Goal: Book appointment/travel/reservation

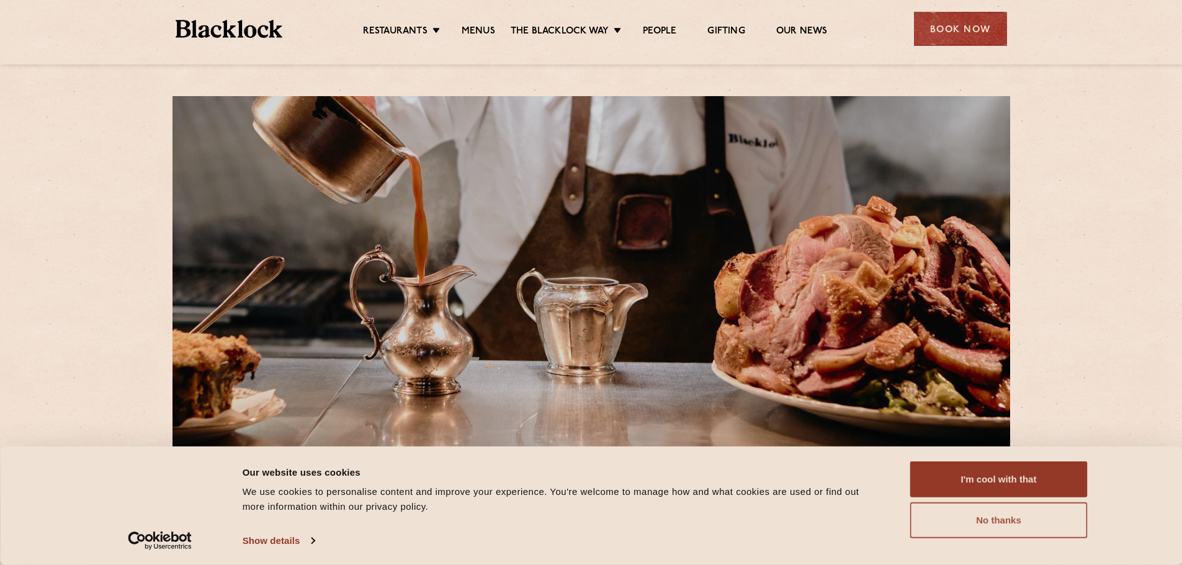
click at [1024, 534] on button "No thanks" at bounding box center [998, 521] width 177 height 36
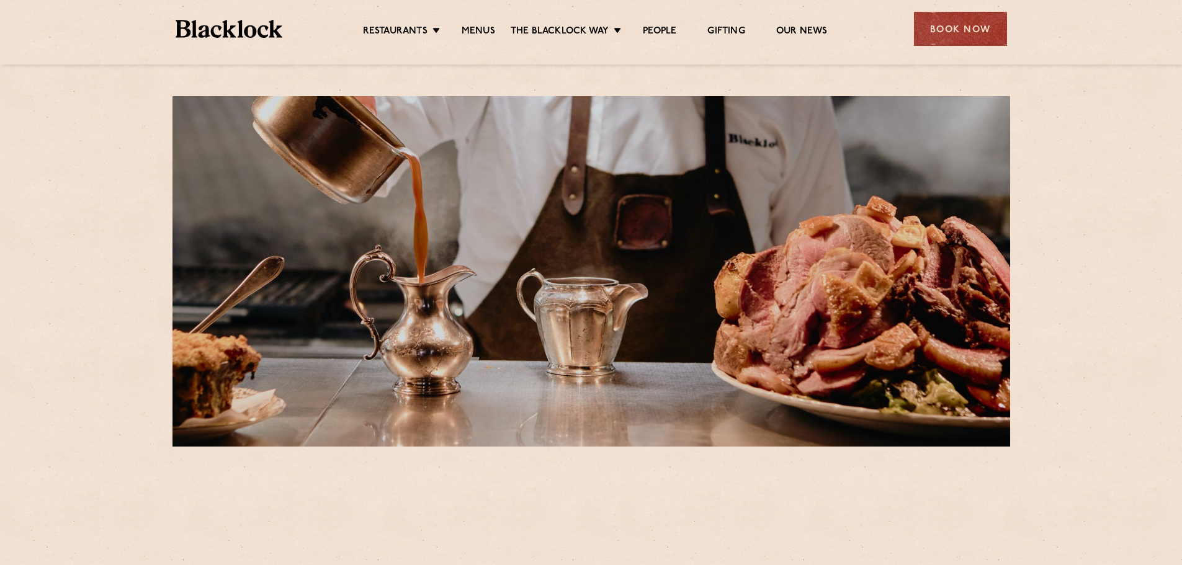
click at [478, 21] on ul "Restaurants Soho City Shoreditch Covent Garden Canary Wharf Manchester Birmingh…" at bounding box center [594, 29] width 625 height 20
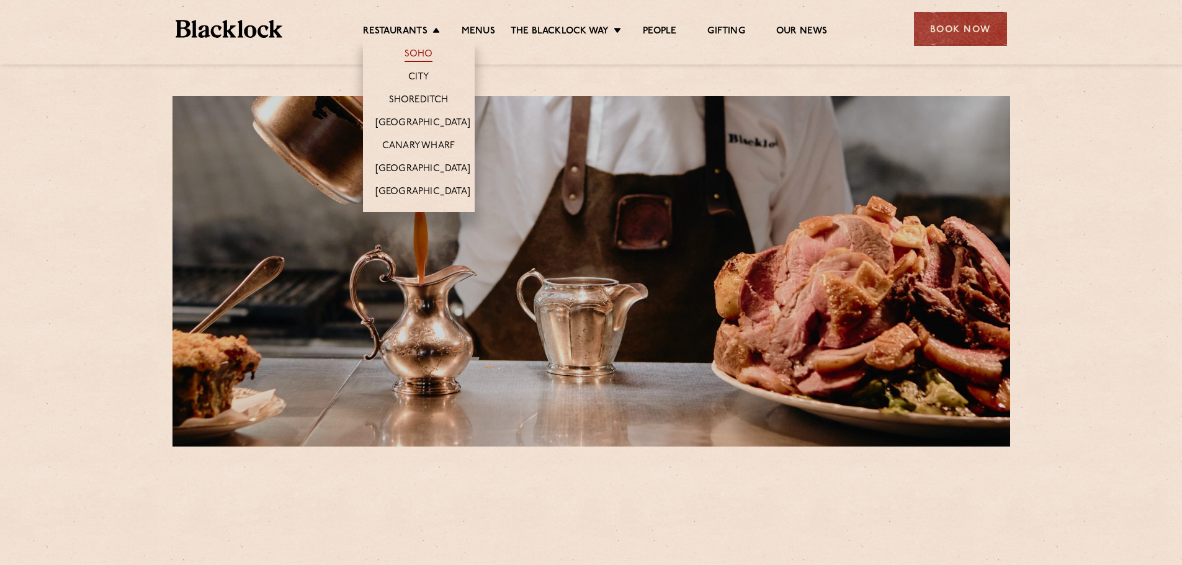
click at [421, 52] on link "Soho" at bounding box center [419, 55] width 29 height 14
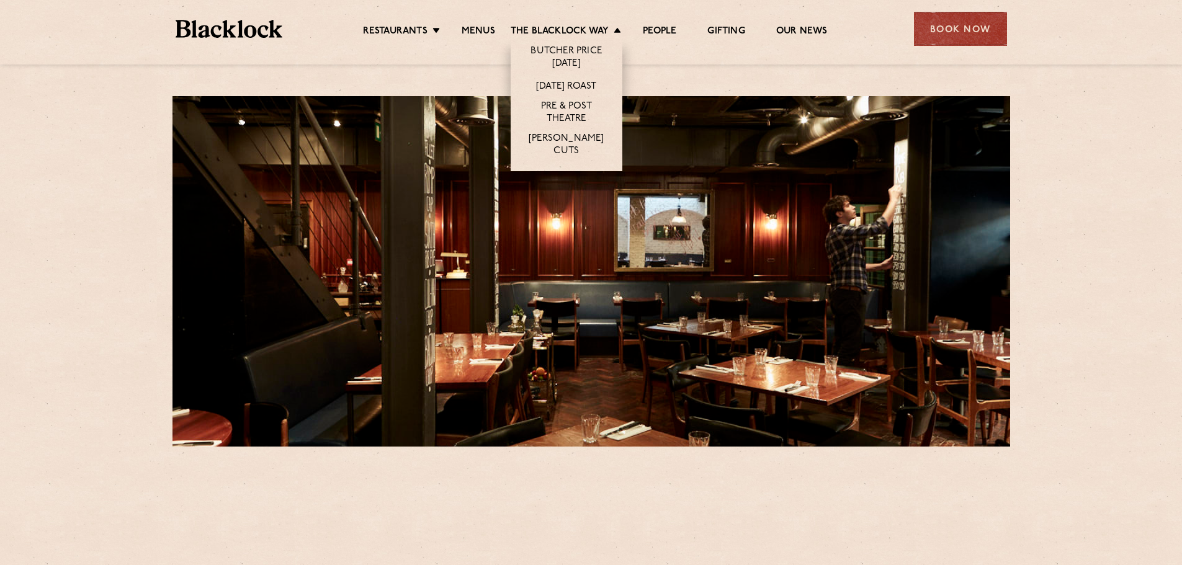
click at [567, 77] on li "[DATE] Roast" at bounding box center [567, 85] width 112 height 23
click at [563, 84] on link "[DATE] Roast" at bounding box center [566, 88] width 60 height 14
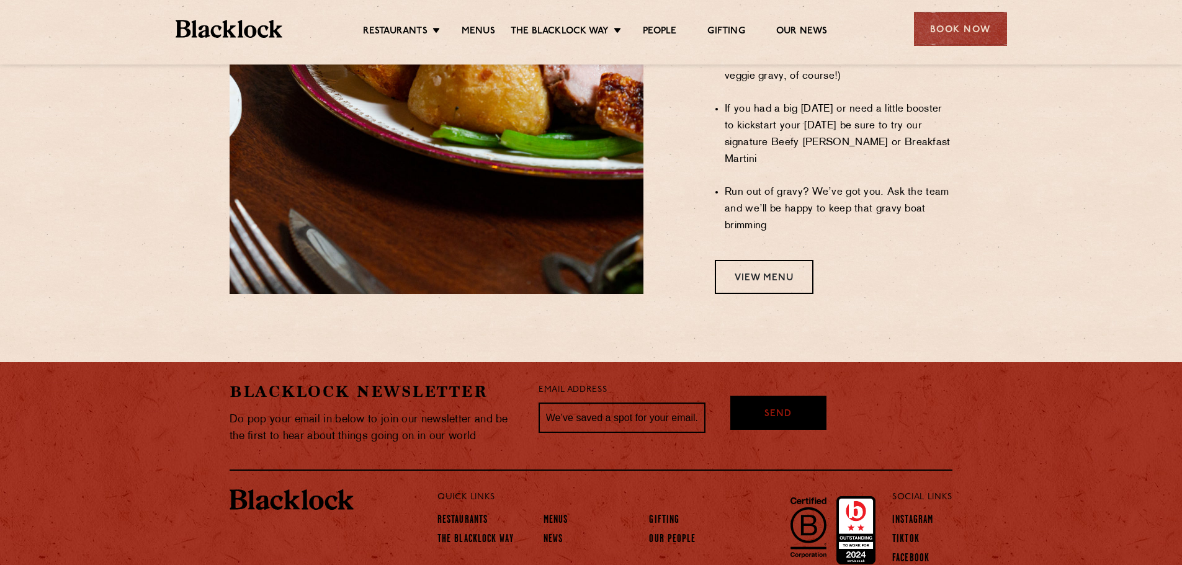
scroll to position [1139, 0]
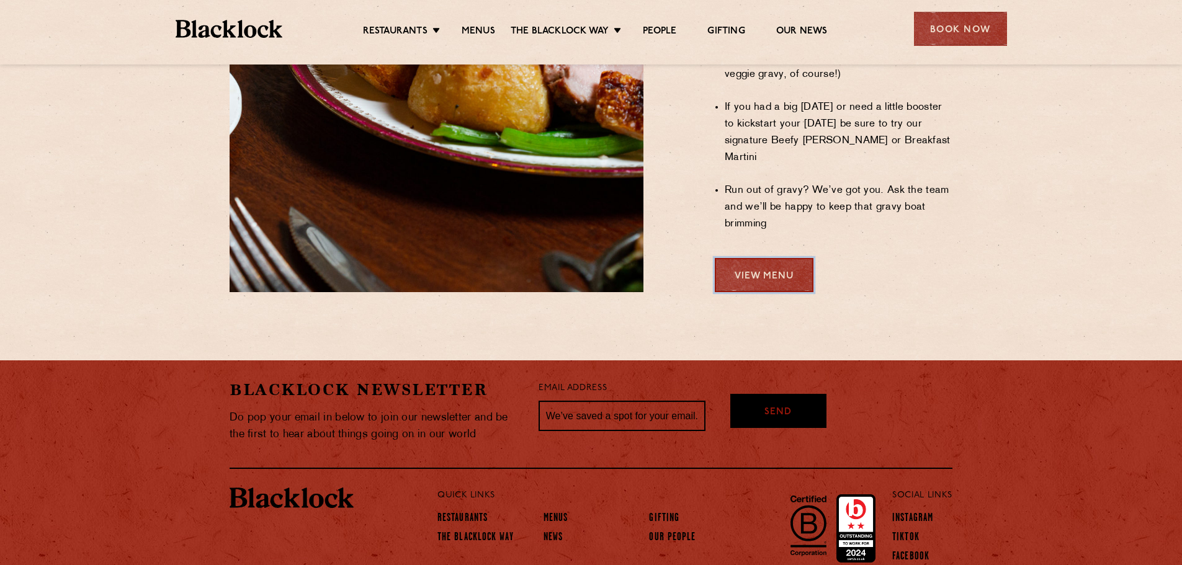
click at [784, 258] on link "View Menu" at bounding box center [764, 275] width 99 height 34
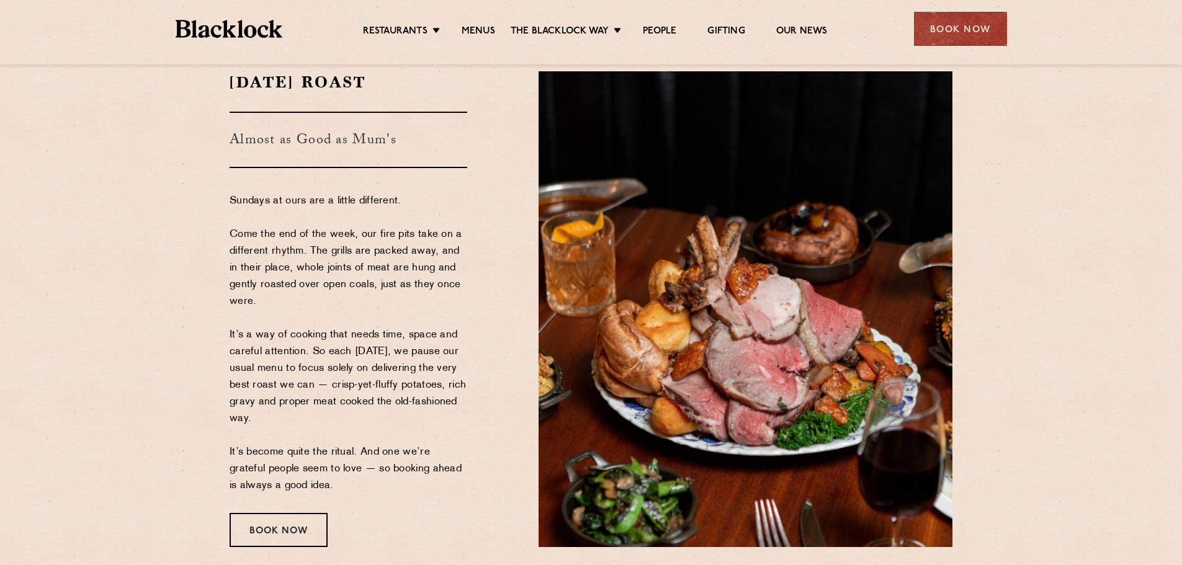
scroll to position [124, 0]
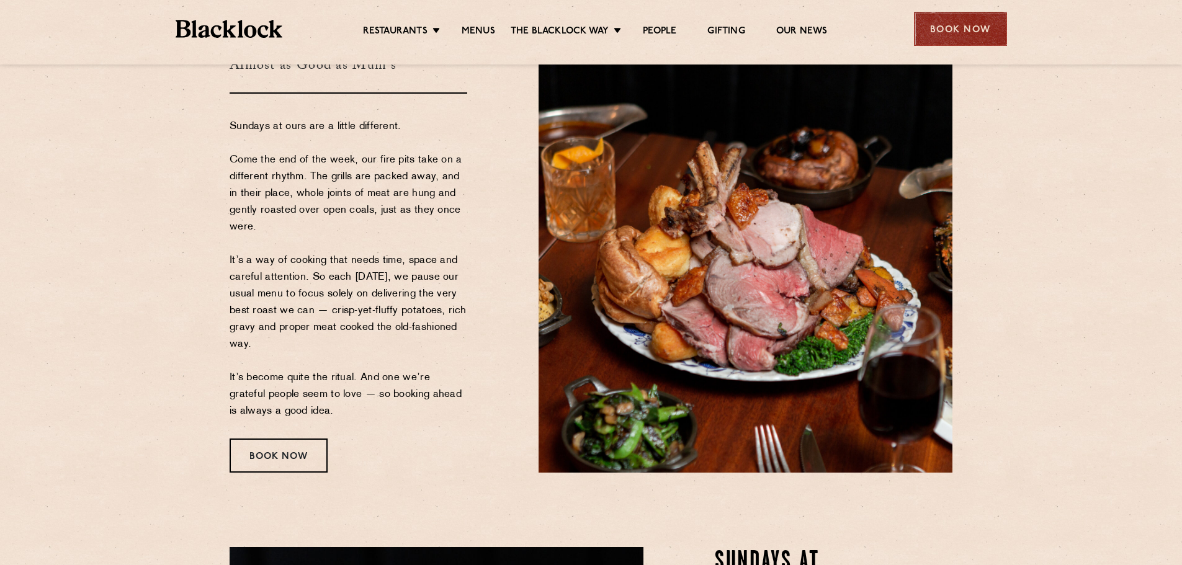
click at [954, 40] on div "Book Now" at bounding box center [960, 29] width 93 height 34
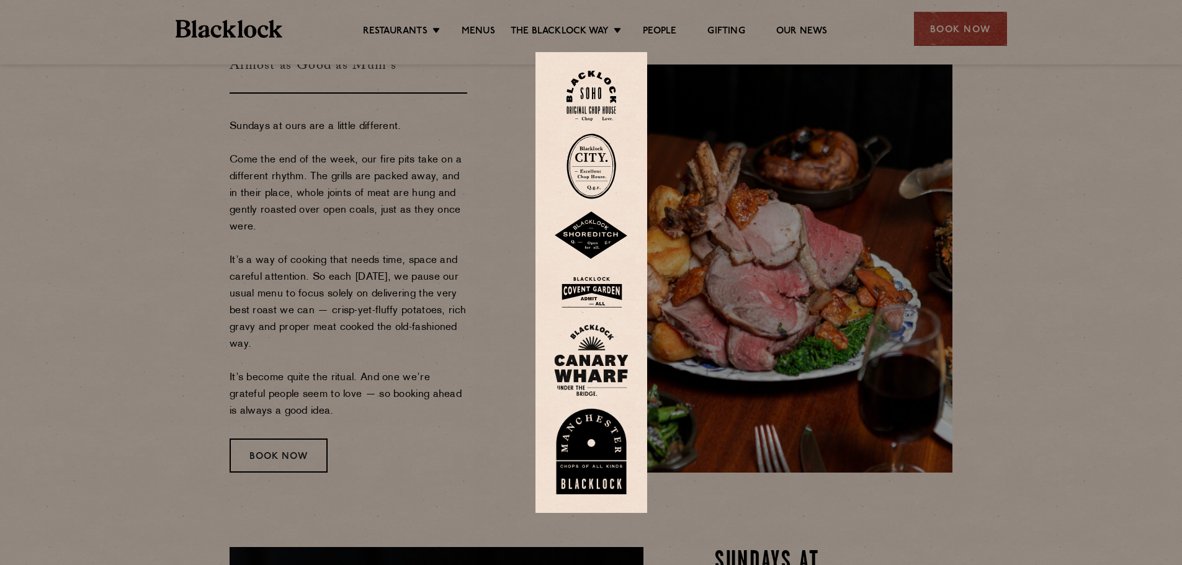
click at [596, 87] on img at bounding box center [591, 96] width 50 height 50
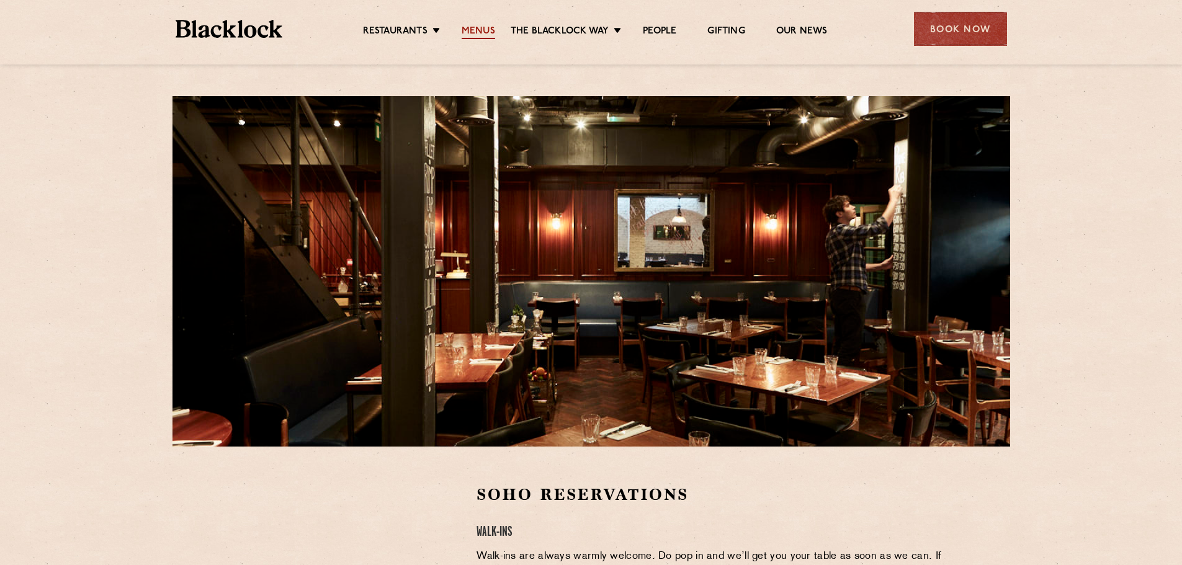
click at [491, 33] on link "Menus" at bounding box center [479, 32] width 34 height 14
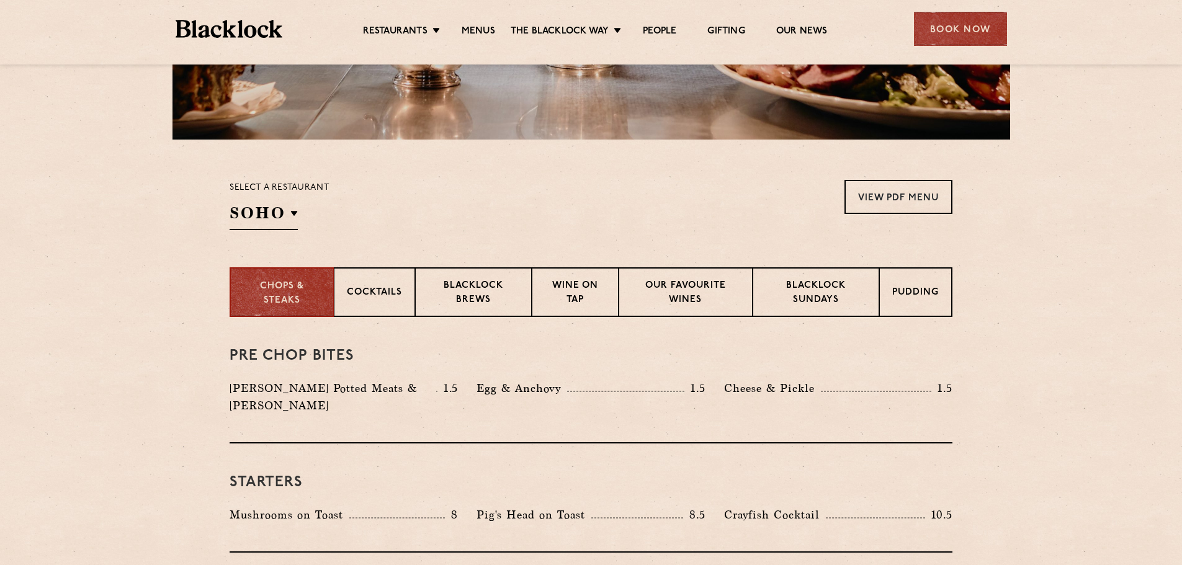
scroll to position [310, 0]
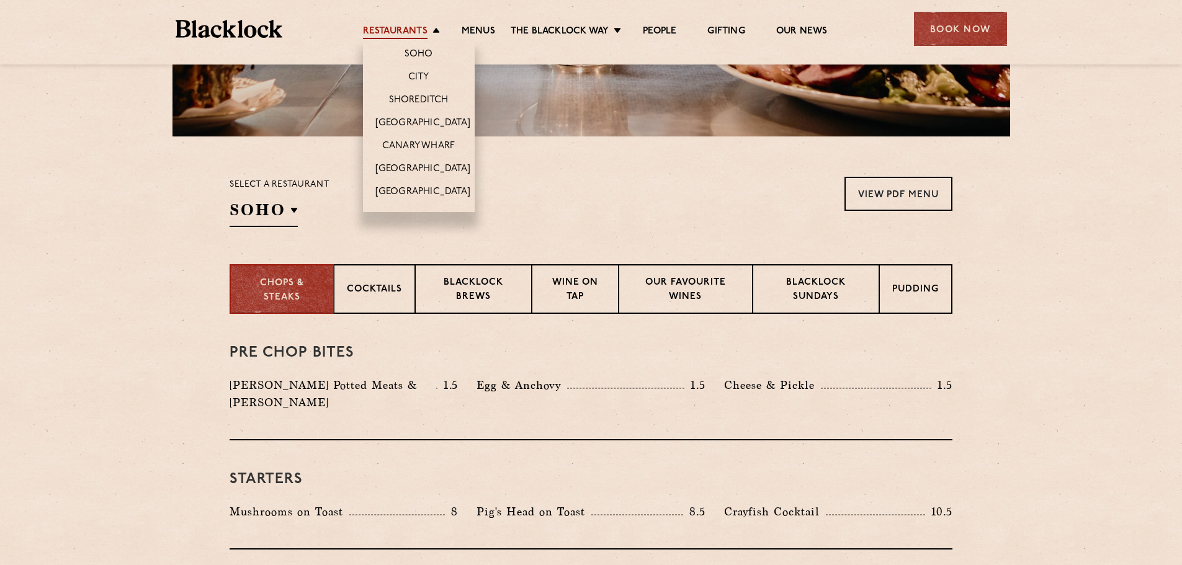
click at [420, 34] on link "Restaurants" at bounding box center [395, 32] width 65 height 14
